Goal: Check status

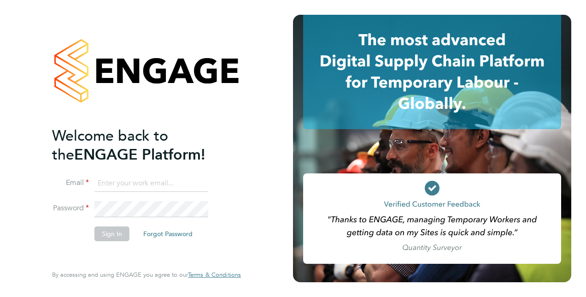
type input "keith.gazzard@vistry.co.uk"
click at [112, 235] on button "Sign In" at bounding box center [111, 233] width 35 height 15
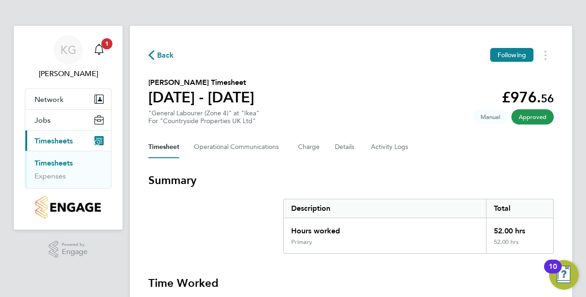
click at [525, 116] on span "Approved" at bounding box center [533, 116] width 42 height 15
